Goal: Information Seeking & Learning: Check status

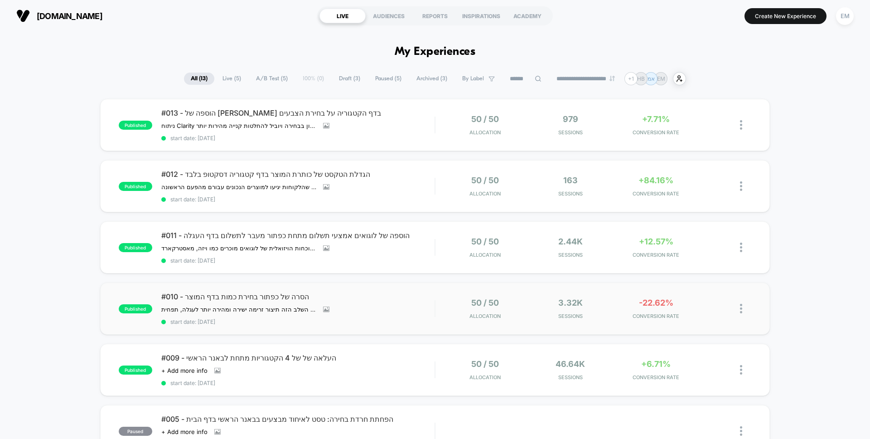
click at [707, 294] on div "published #010 - הסרה של כפתור בחירת כמות בדף המוצר הסרת כפתור בחירת הכמות מדף …" at bounding box center [435, 308] width 670 height 52
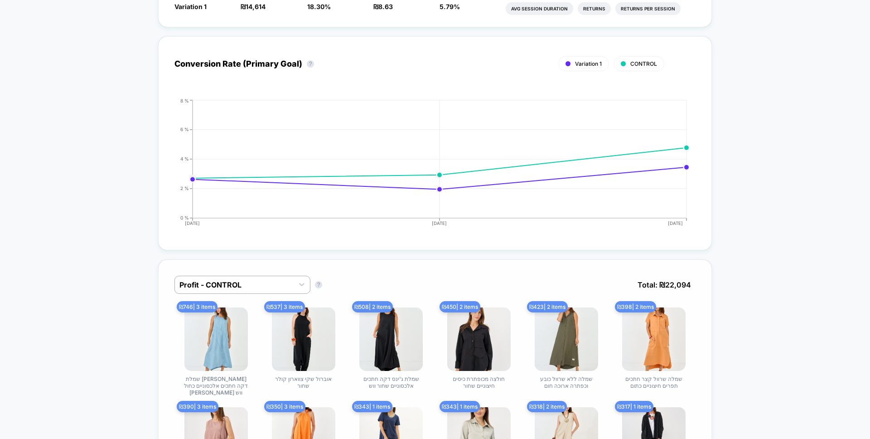
scroll to position [562, 0]
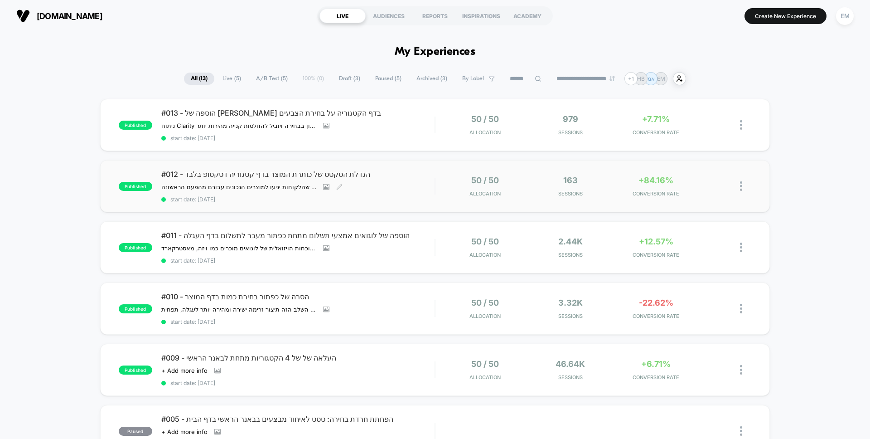
click at [380, 196] on div "#012 - הגדלת הטקסט של כותרת המוצר בדף קטגוריה דסקטופ בלבד הגדלת גודל הכותרות של…" at bounding box center [297, 186] width 273 height 33
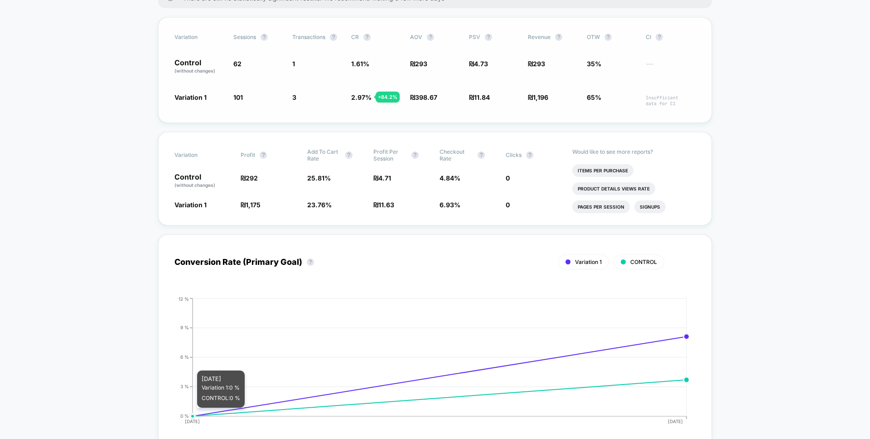
scroll to position [105, 0]
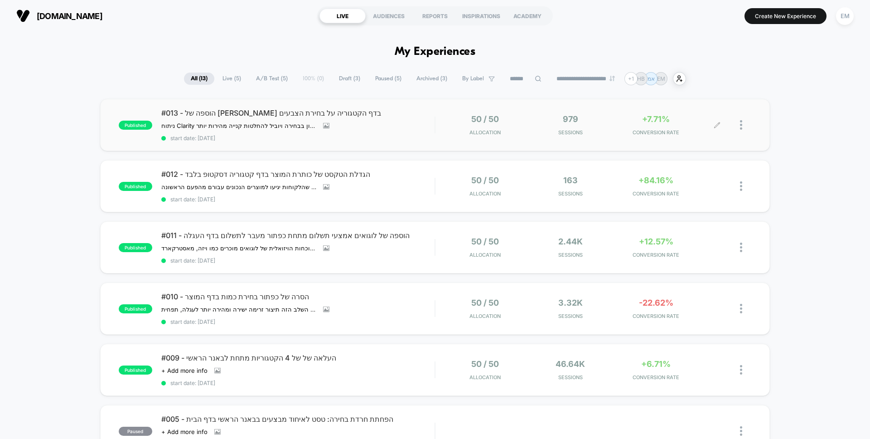
click at [685, 132] on span "CONVERSION RATE" at bounding box center [656, 132] width 81 height 6
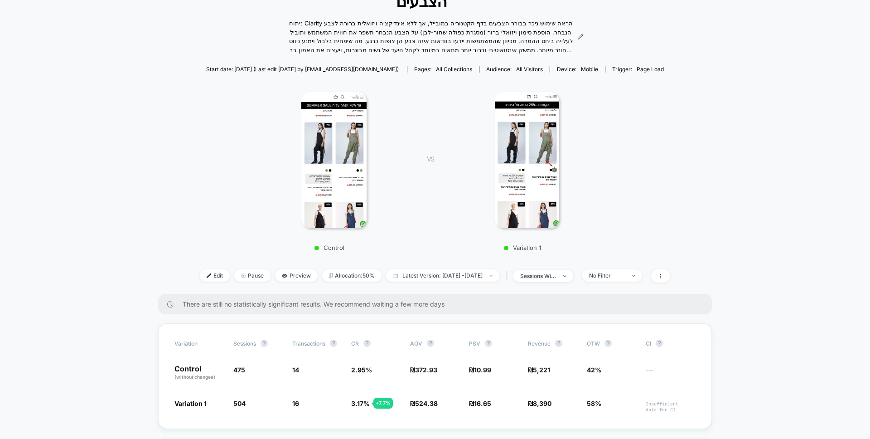
scroll to position [234, 0]
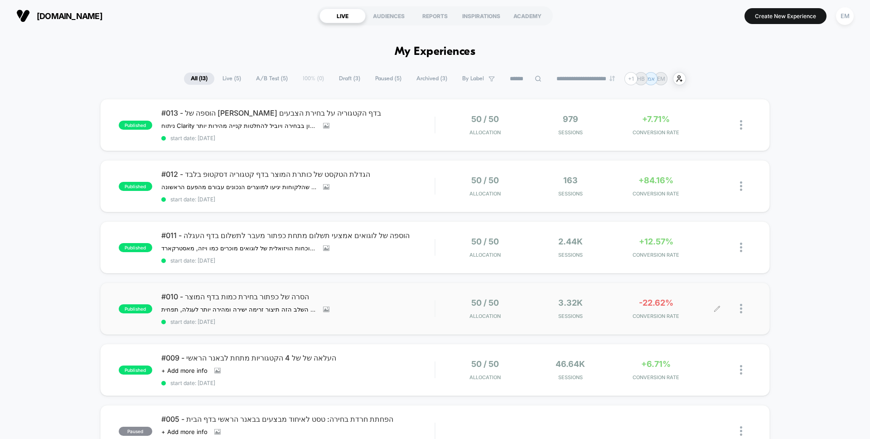
click at [598, 306] on div "3.32k Sessions" at bounding box center [570, 308] width 81 height 21
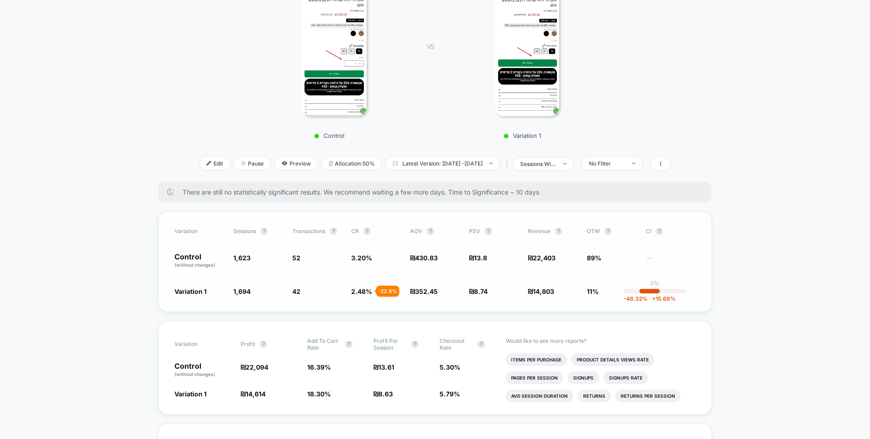
scroll to position [207, 0]
